Goal: Browse casually

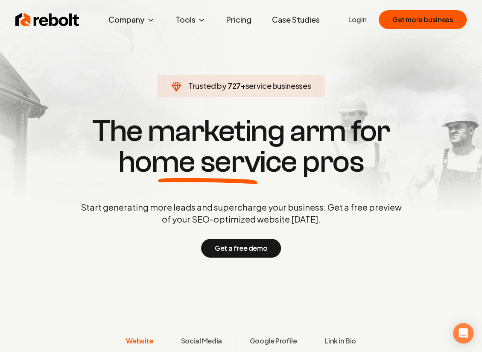
click at [389, 173] on h1 "The marketing arm for home service pros" at bounding box center [241, 147] width 410 height 62
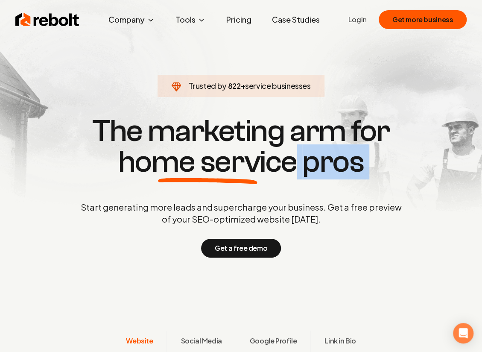
click at [389, 173] on h1 "The marketing arm for home service pros" at bounding box center [241, 147] width 410 height 62
click at [343, 185] on div "Trusted by 884 + service businesses The marketing arm for home service pros Sta…" at bounding box center [241, 186] width 424 height 144
